Goal: Check status: Check status

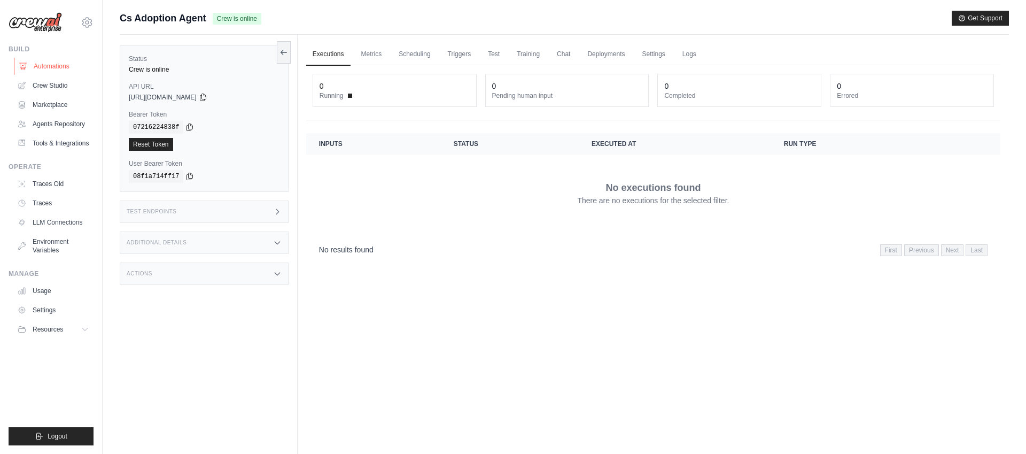
click at [45, 64] on link "Automations" at bounding box center [54, 66] width 81 height 17
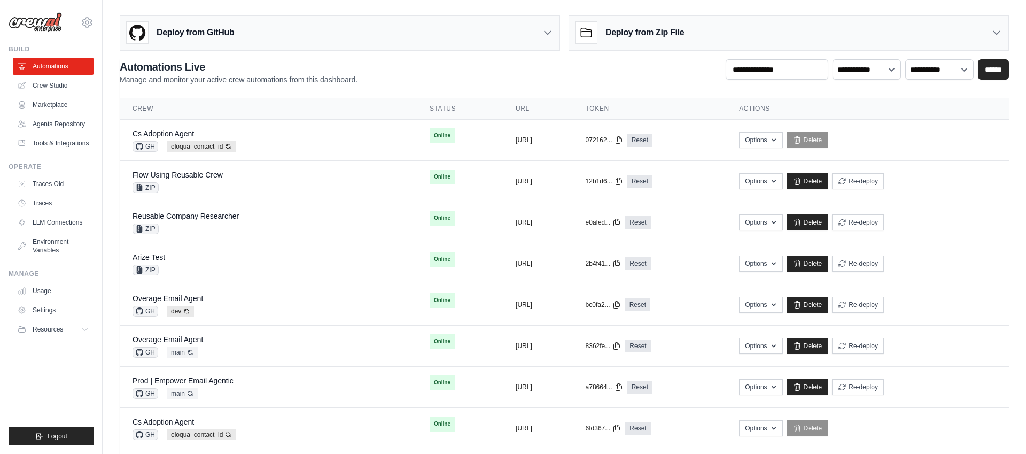
scroll to position [2, 0]
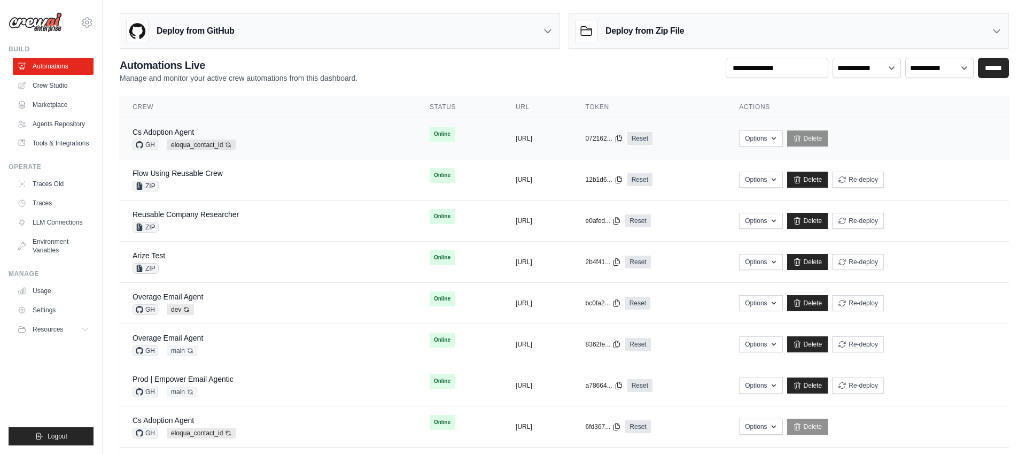
click at [270, 141] on div "Cs Adoption Agent GH eloqua_contact_id Auto-deploy enabled" at bounding box center [268, 139] width 271 height 24
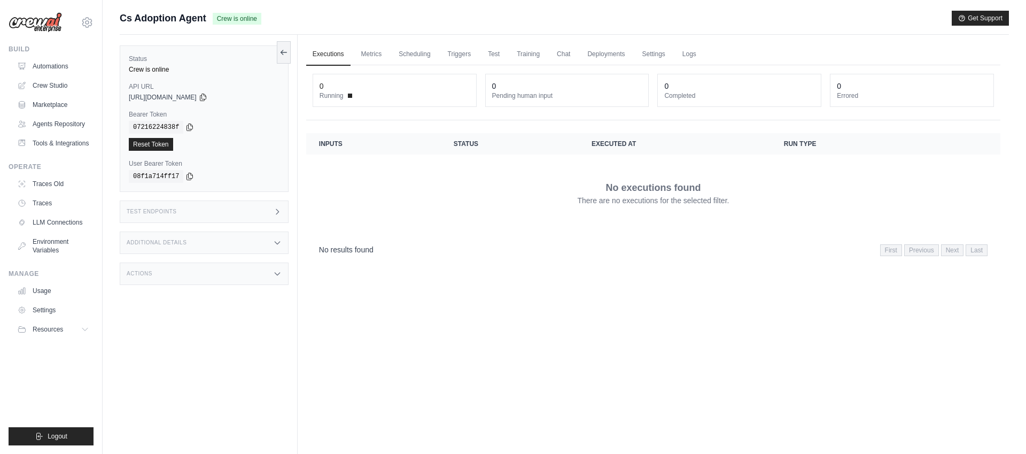
scroll to position [1, 0]
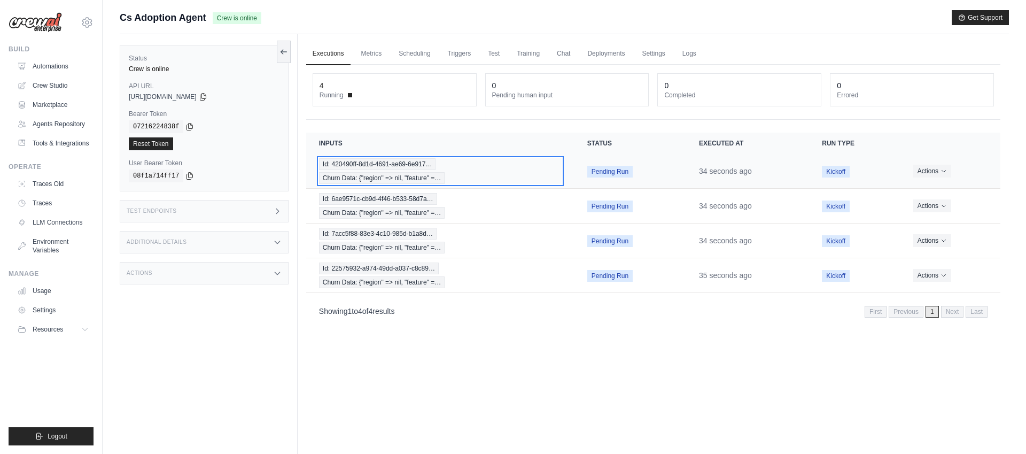
click at [481, 175] on div "Id: 420490ff-8d1d-4691-ae69-6e917… Churn Data: {"region" => nil, "feature" =…" at bounding box center [440, 171] width 243 height 26
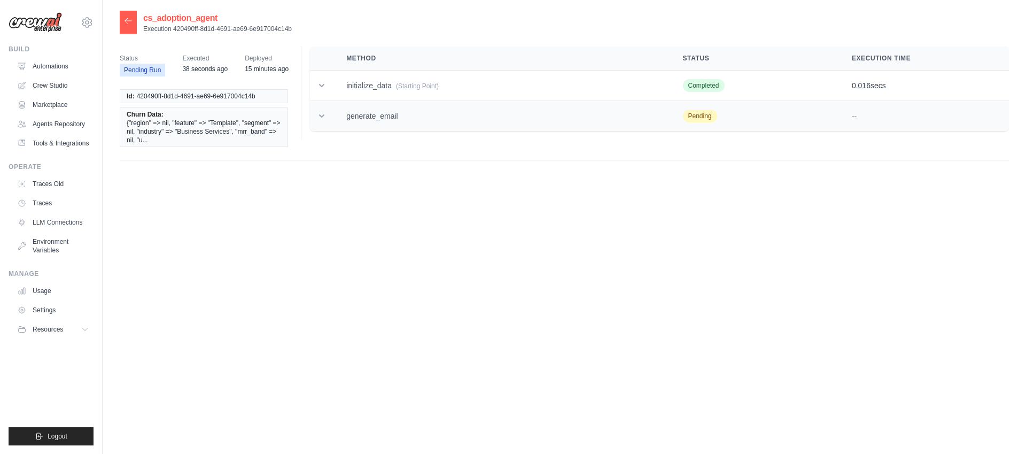
click at [325, 116] on icon at bounding box center [321, 116] width 11 height 11
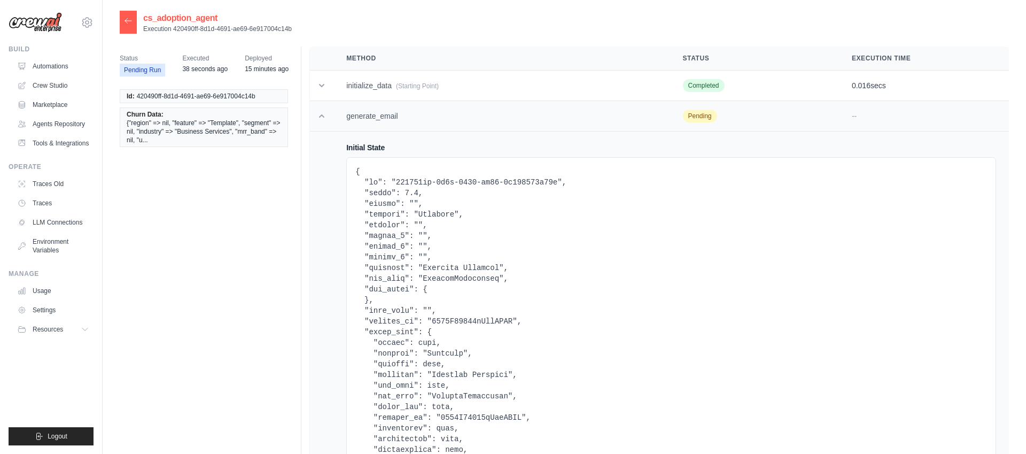
click at [324, 116] on icon at bounding box center [321, 115] width 5 height 3
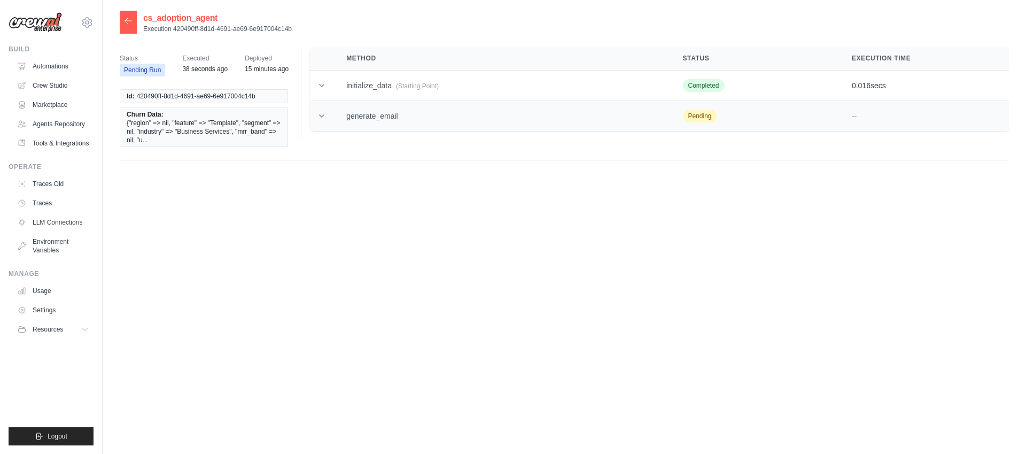
click at [324, 116] on icon at bounding box center [321, 116] width 11 height 11
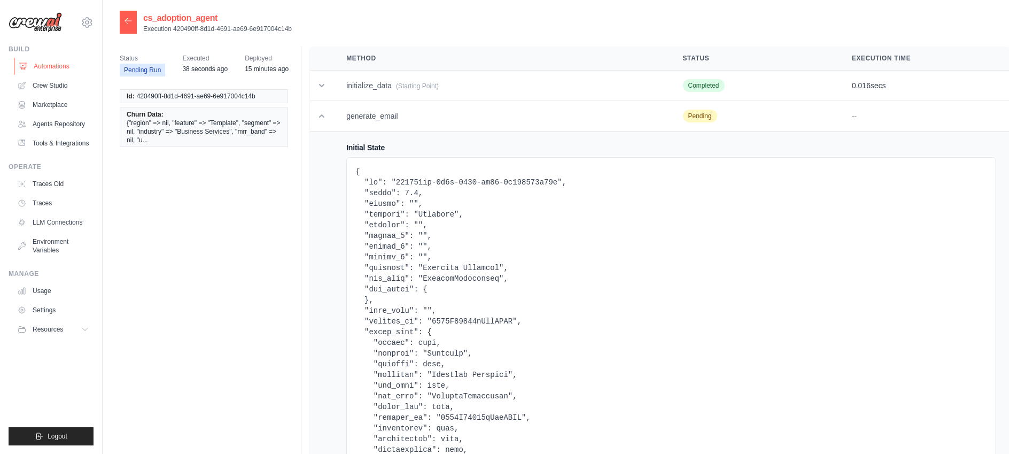
click at [59, 70] on link "Automations" at bounding box center [54, 66] width 81 height 17
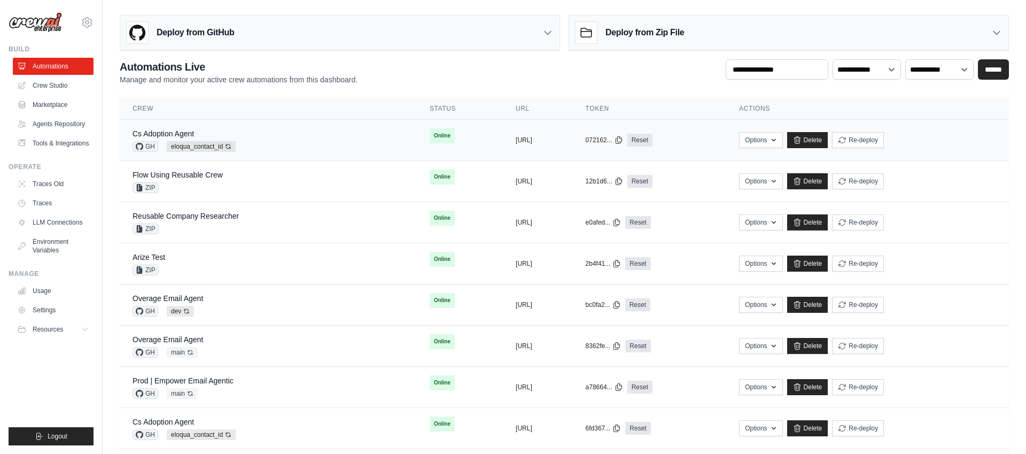
click at [440, 133] on td "Online" at bounding box center [460, 136] width 86 height 32
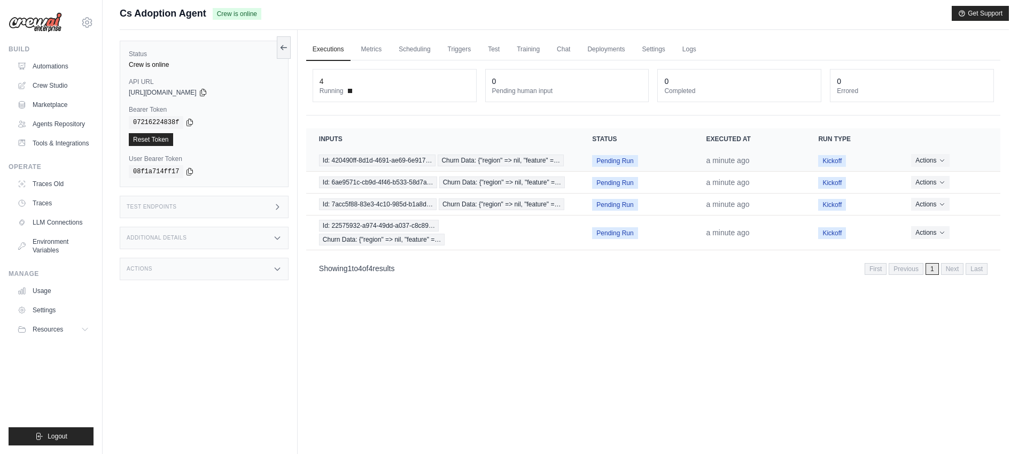
scroll to position [4, 0]
click at [694, 50] on link "Logs" at bounding box center [689, 50] width 27 height 22
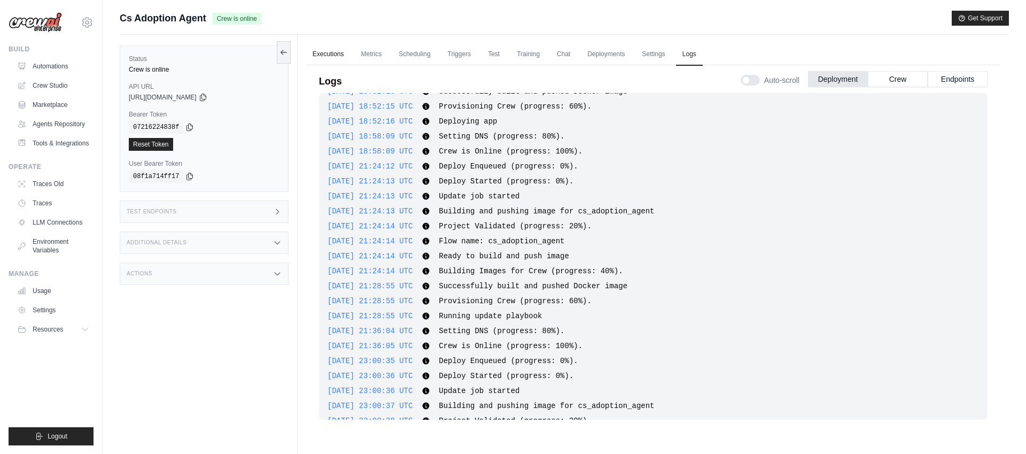
click at [331, 57] on link "Executions" at bounding box center [328, 54] width 44 height 22
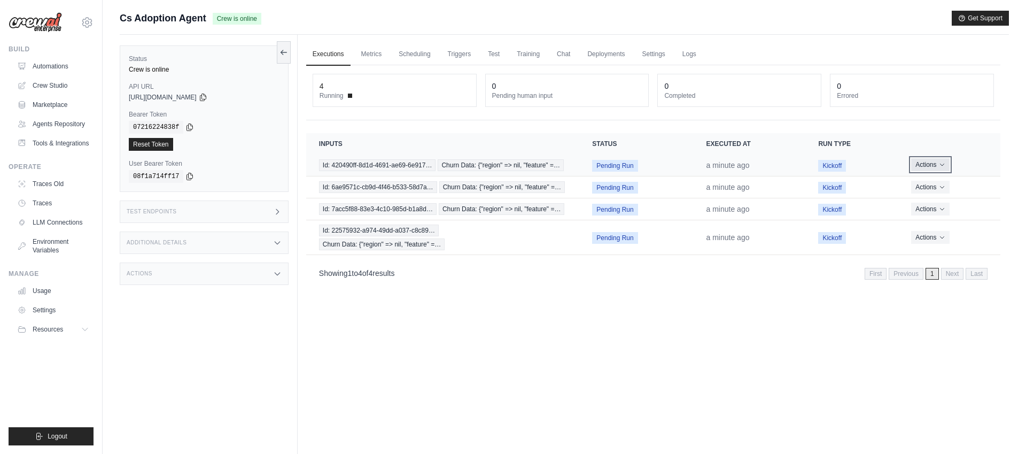
click at [930, 161] on button "Actions" at bounding box center [930, 164] width 38 height 13
click at [939, 180] on link "View Details" at bounding box center [953, 184] width 68 height 17
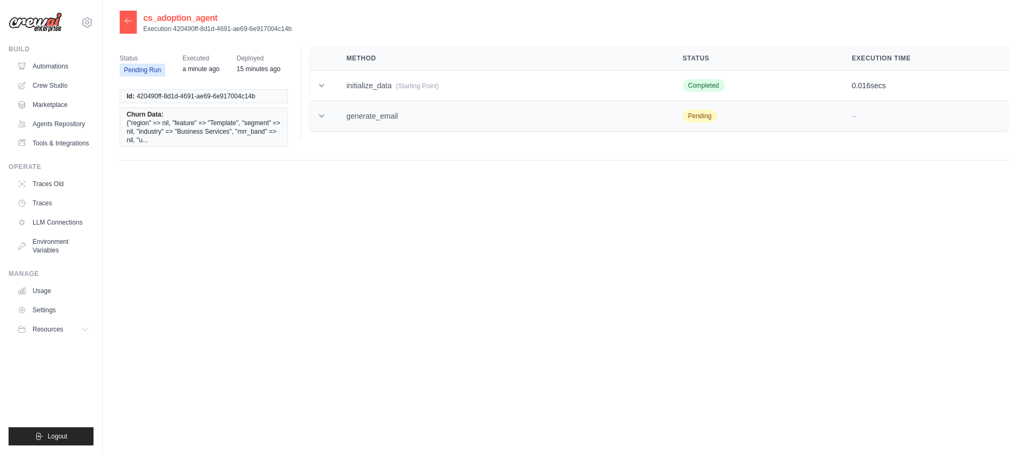
click at [323, 118] on icon at bounding box center [321, 116] width 11 height 11
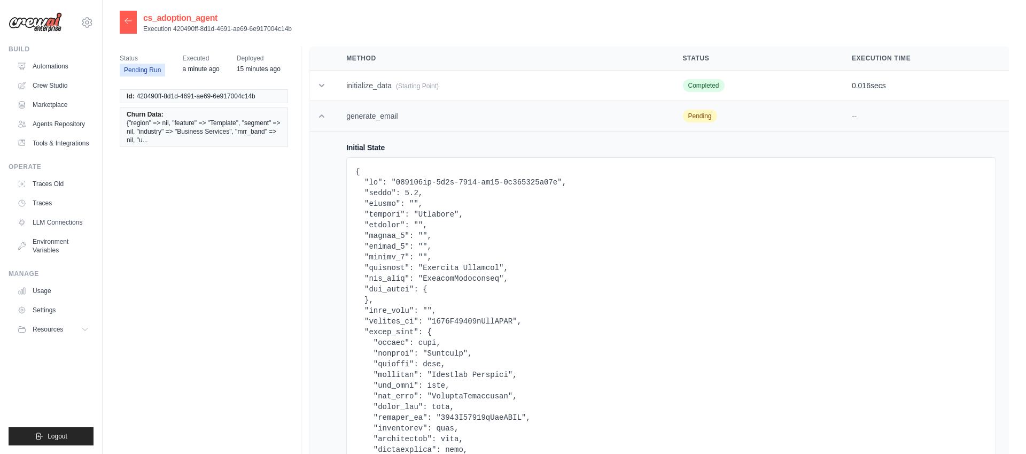
click at [324, 115] on icon at bounding box center [321, 116] width 11 height 11
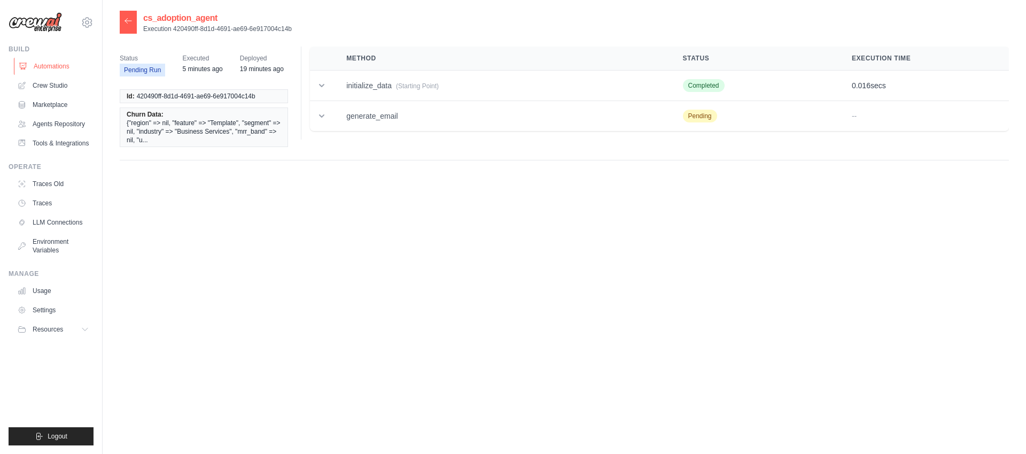
click at [49, 66] on link "Automations" at bounding box center [54, 66] width 81 height 17
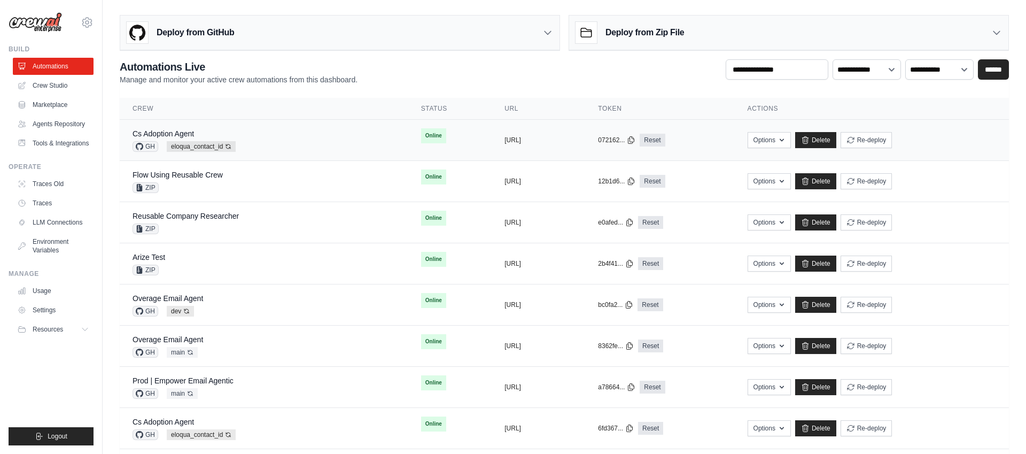
click at [437, 139] on td "Online" at bounding box center [450, 136] width 84 height 32
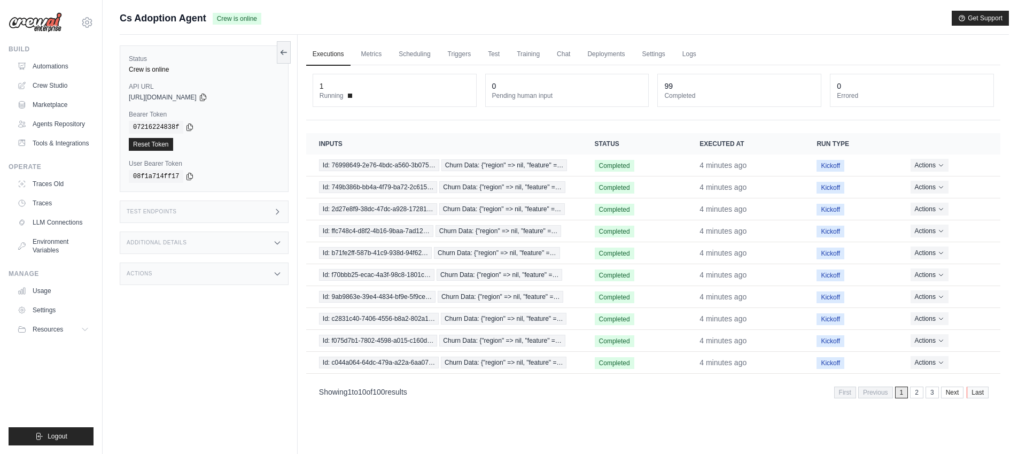
click at [976, 393] on link "Last" at bounding box center [978, 392] width 22 height 12
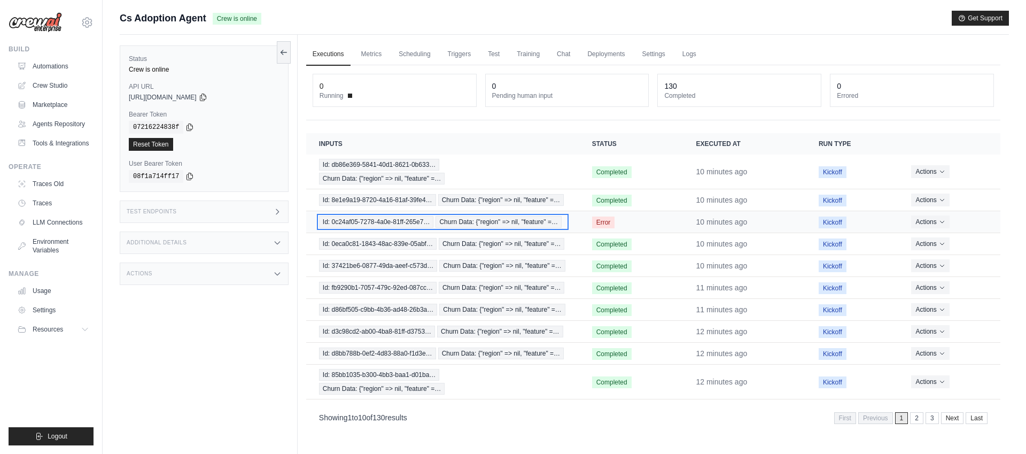
click at [398, 220] on span "Id: 0c24af05-7278-4a0e-81ff-265e7…" at bounding box center [376, 222] width 115 height 12
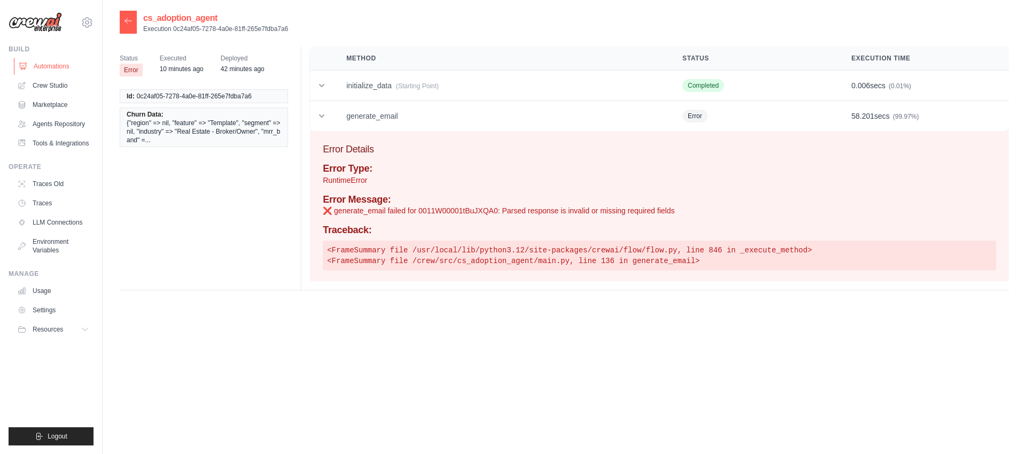
click at [52, 67] on link "Automations" at bounding box center [54, 66] width 81 height 17
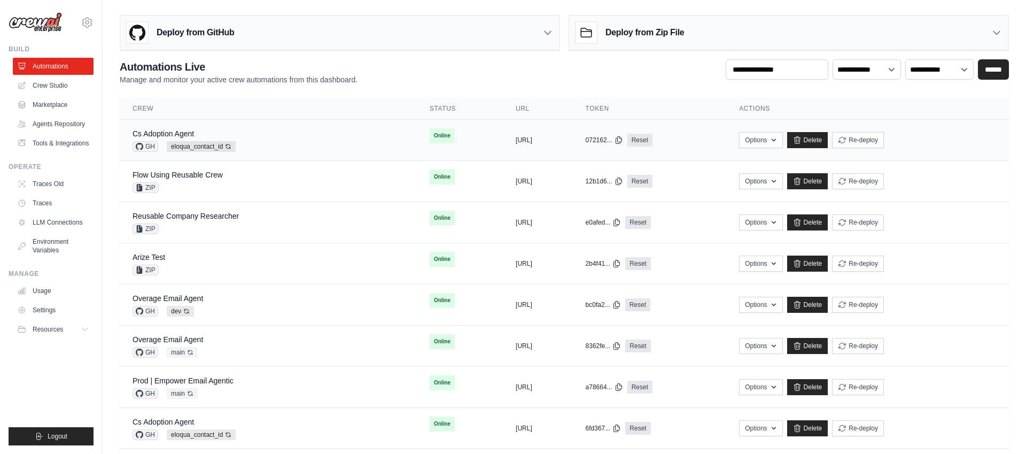
click at [266, 141] on div "Cs Adoption Agent GH eloqua_contact_id Auto-deploy enabled" at bounding box center [268, 140] width 271 height 24
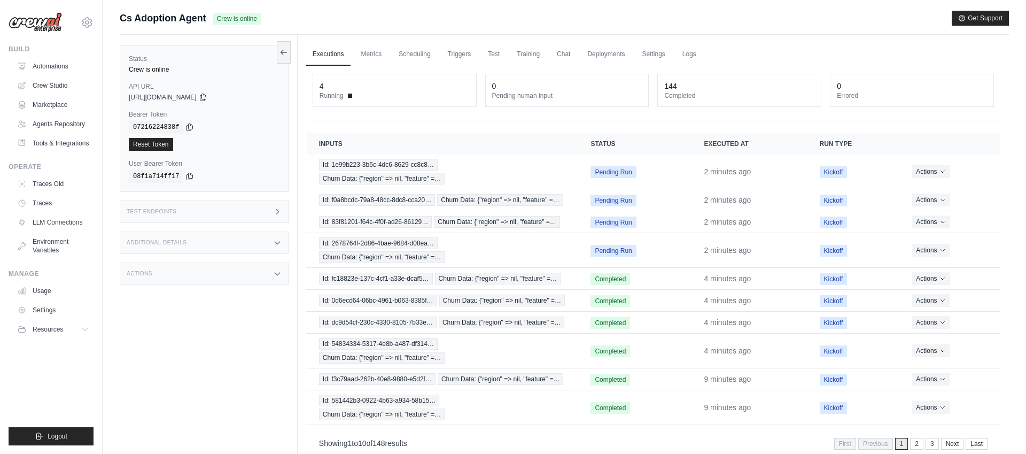
scroll to position [2, 0]
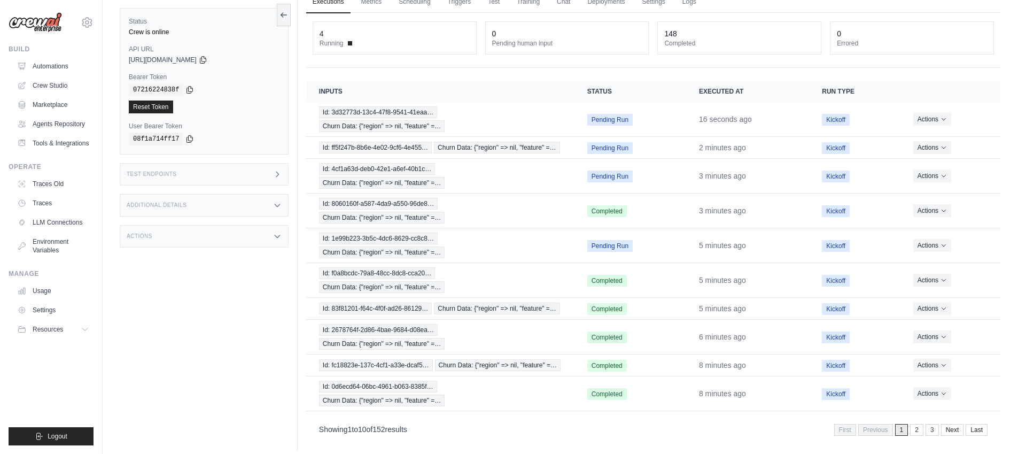
scroll to position [60, 0]
